Goal: Task Accomplishment & Management: Manage account settings

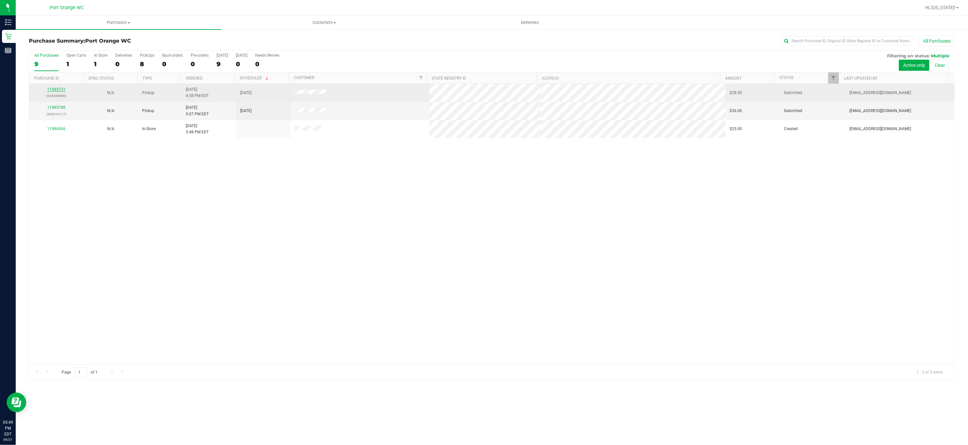
click at [53, 88] on link "11985731" at bounding box center [56, 89] width 18 height 5
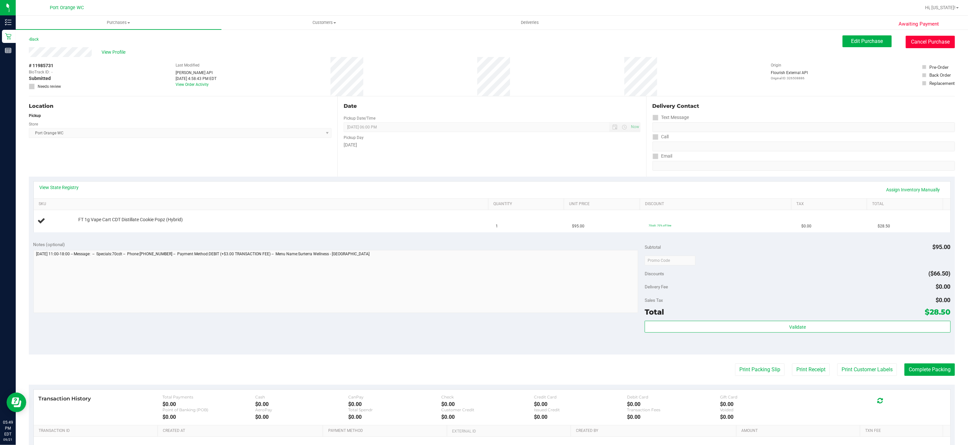
click at [917, 44] on button "Cancel Purchase" at bounding box center [930, 42] width 49 height 12
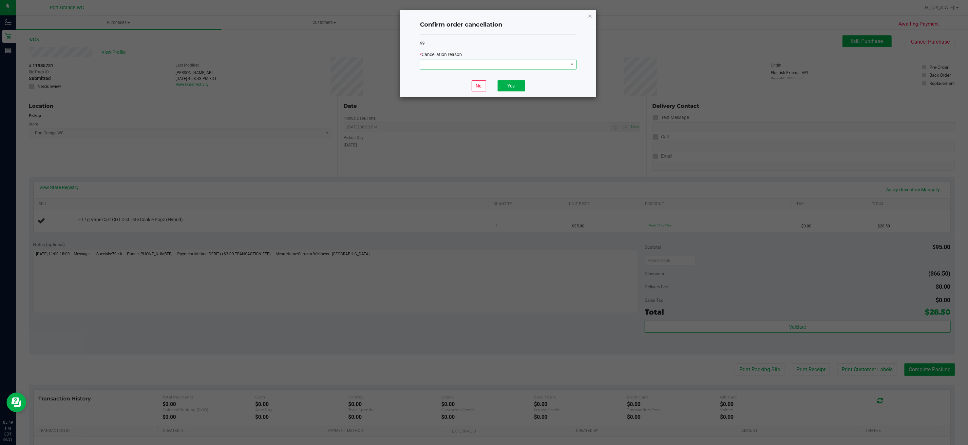
click at [473, 66] on span at bounding box center [494, 64] width 148 height 9
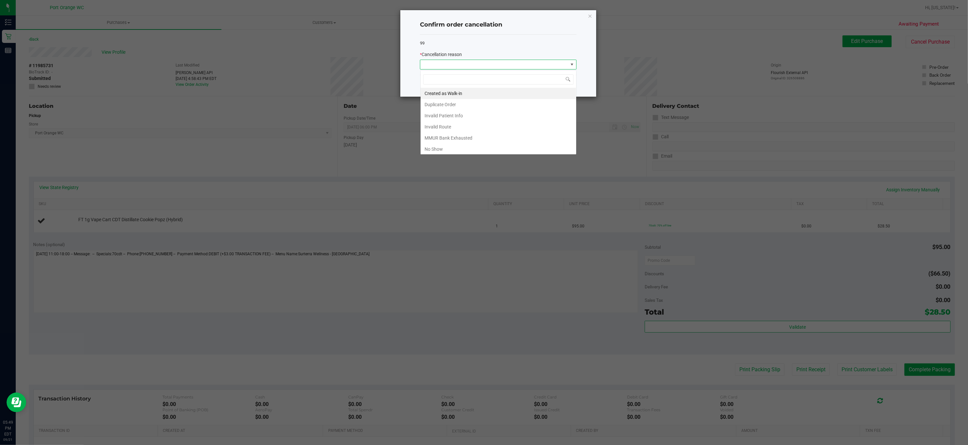
scroll to position [10, 156]
click at [444, 150] on li "No Show" at bounding box center [499, 148] width 156 height 11
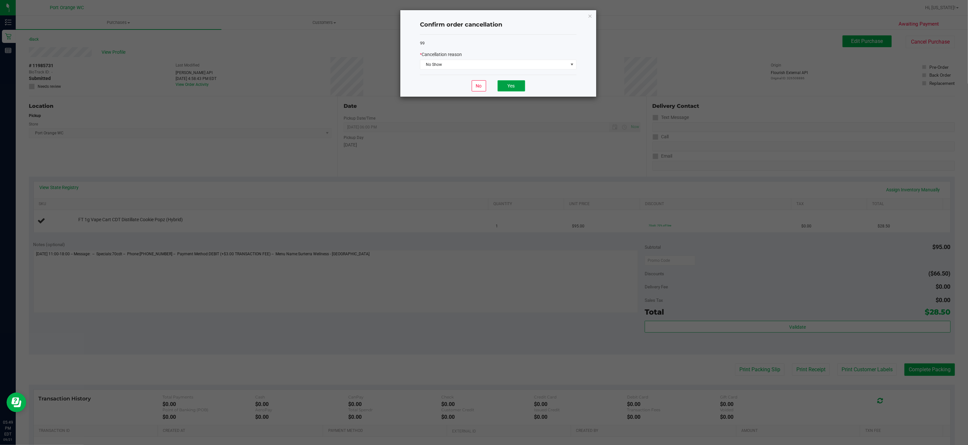
click at [519, 86] on button "Yes" at bounding box center [512, 85] width 28 height 11
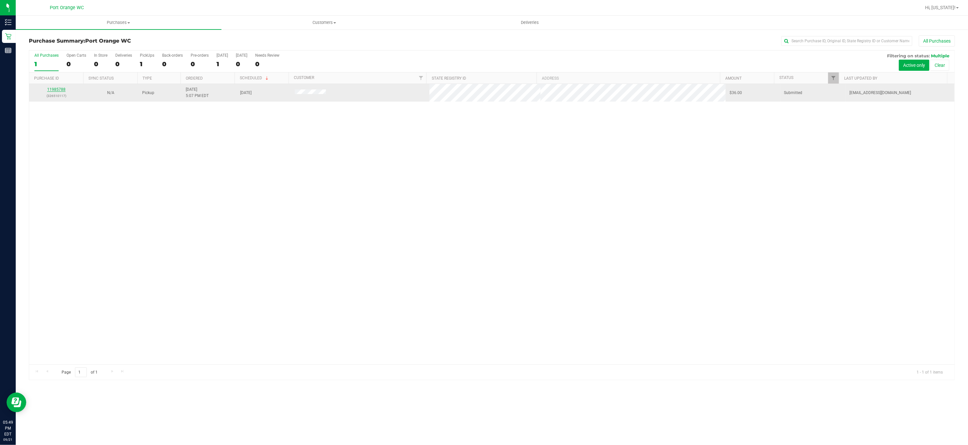
click at [57, 90] on link "11985788" at bounding box center [56, 89] width 18 height 5
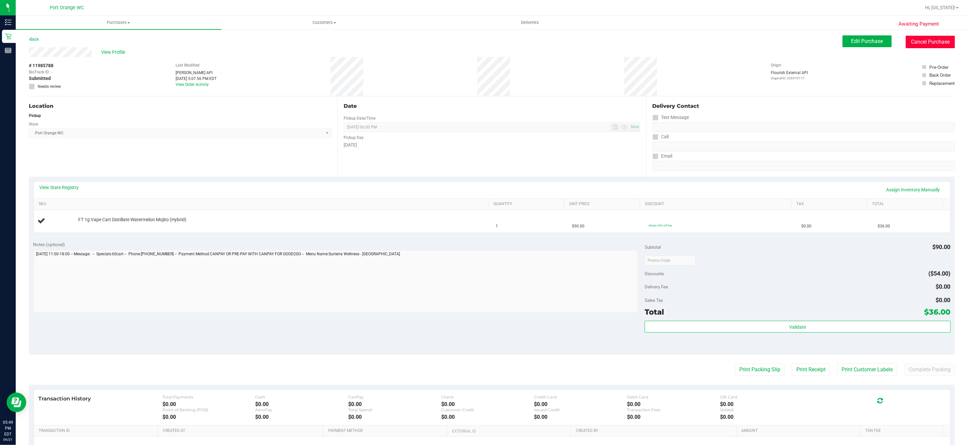
click at [924, 44] on button "Cancel Purchase" at bounding box center [930, 42] width 49 height 12
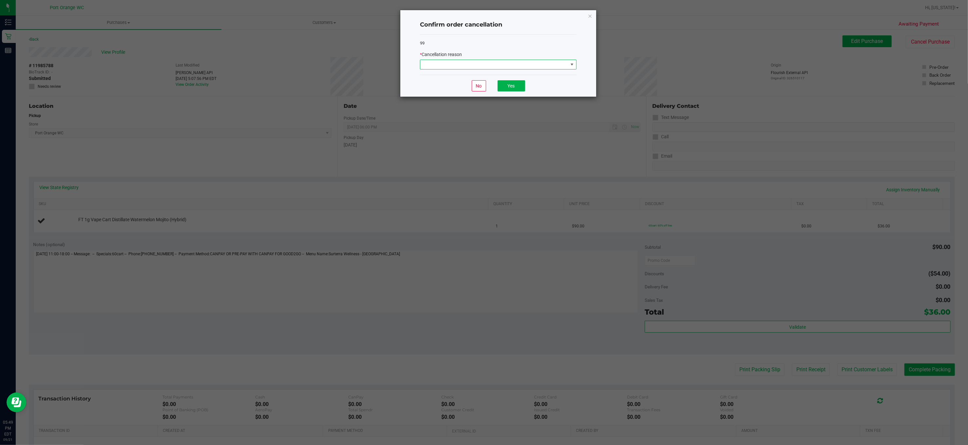
click at [533, 65] on span at bounding box center [494, 64] width 148 height 9
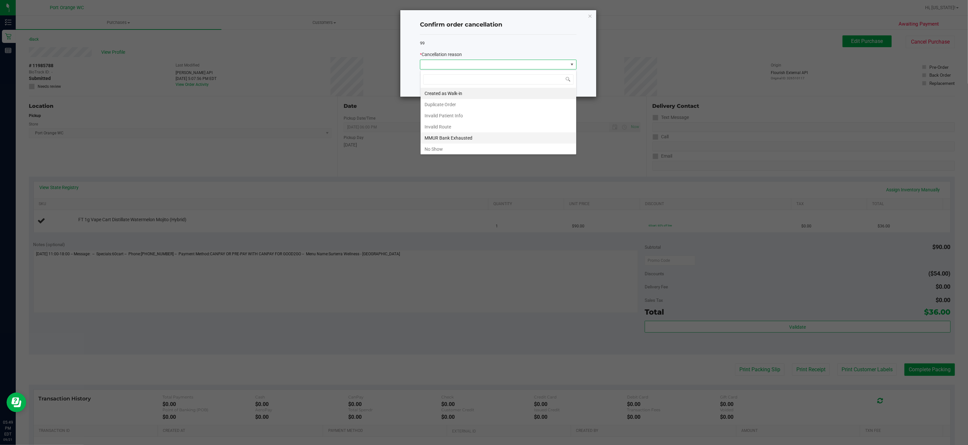
scroll to position [10, 156]
click at [481, 149] on li "No Show" at bounding box center [499, 148] width 156 height 11
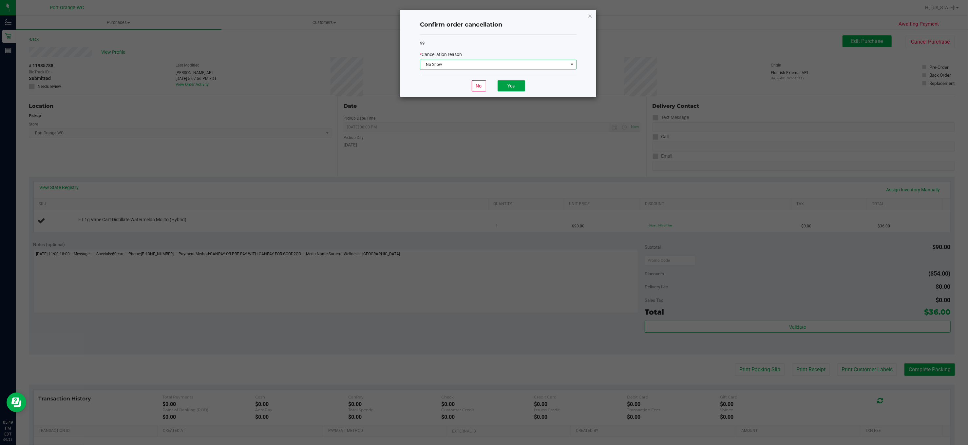
click at [515, 86] on button "Yes" at bounding box center [512, 85] width 28 height 11
